Goal: Transaction & Acquisition: Purchase product/service

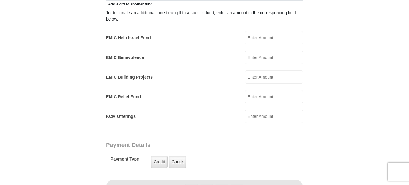
scroll to position [303, 0]
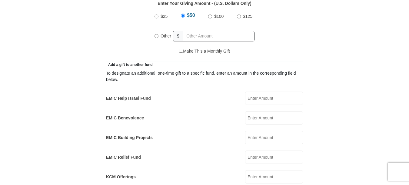
click at [267, 92] on input "EMIC Help Israel Fund" at bounding box center [274, 98] width 58 height 13
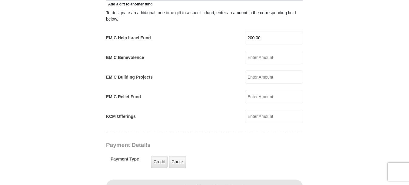
type input "200.00"
click at [264, 110] on input "KCM Offerings" at bounding box center [274, 116] width 58 height 13
type input "100.00"
click at [155, 156] on label "Credit" at bounding box center [159, 162] width 17 height 12
click at [0, 0] on input "Credit" at bounding box center [0, 0] width 0 height 0
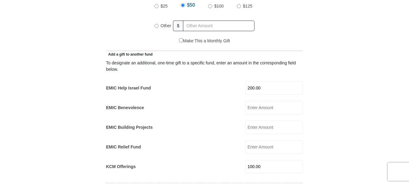
scroll to position [303, 0]
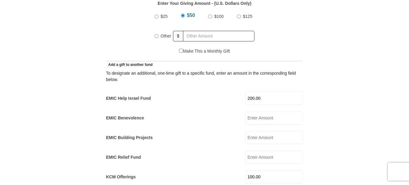
click at [156, 34] on input "Other" at bounding box center [156, 36] width 4 height 4
radio input "true"
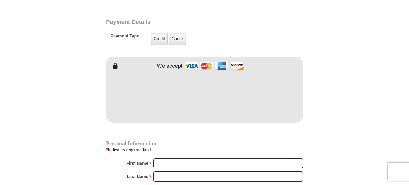
scroll to position [484, 0]
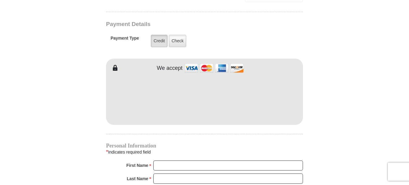
click at [161, 35] on label "Credit" at bounding box center [159, 41] width 17 height 12
click at [0, 0] on input "Credit" at bounding box center [0, 0] width 0 height 0
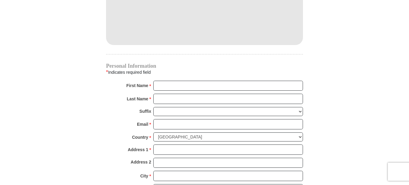
scroll to position [575, 0]
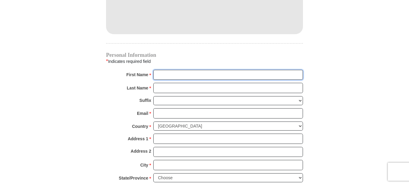
click at [160, 70] on input "First Name *" at bounding box center [228, 75] width 150 height 10
type input "[PERSON_NAME] [PERSON_NAME]"
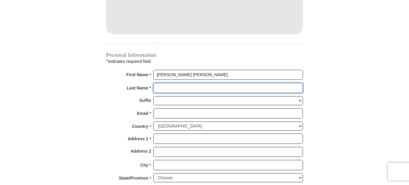
type input "[PERSON_NAME]"
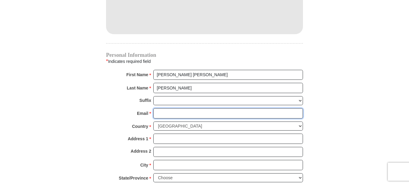
type input "[EMAIL_ADDRESS][DOMAIN_NAME]"
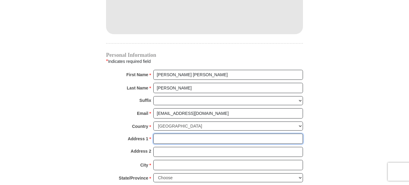
type input "[STREET_ADDRESS] (Deliver to Brick Home)"
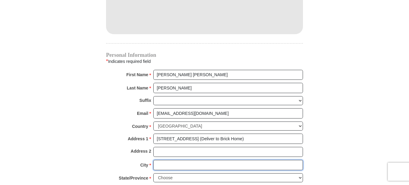
type input "[GEOGRAPHIC_DATA]"
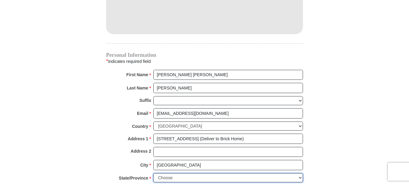
select select "[GEOGRAPHIC_DATA]"
type input "77031"
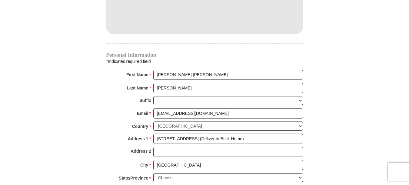
type input "2817322258"
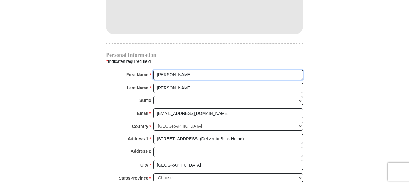
type input "[PERSON_NAME]"
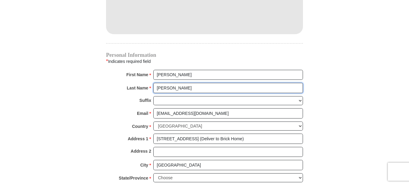
click at [277, 83] on input "[PERSON_NAME]" at bounding box center [228, 88] width 150 height 10
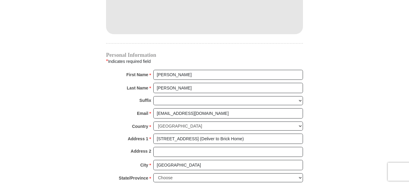
type input "[STREET_ADDRESS]"
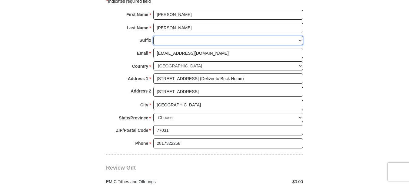
scroll to position [636, 0]
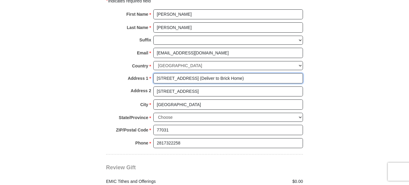
click at [197, 73] on input "[STREET_ADDRESS] (Deliver to Brick Home)" at bounding box center [228, 78] width 150 height 10
type input "[STREET_ADDRESS]"
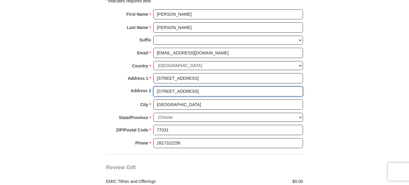
click at [157, 87] on input "[STREET_ADDRESS]" at bounding box center [228, 92] width 150 height 10
type input "e"
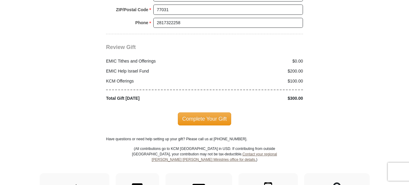
scroll to position [757, 0]
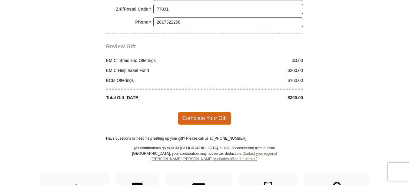
click at [202, 112] on span "Complete Your Gift" at bounding box center [205, 118] width 54 height 13
